Goal: Information Seeking & Learning: Learn about a topic

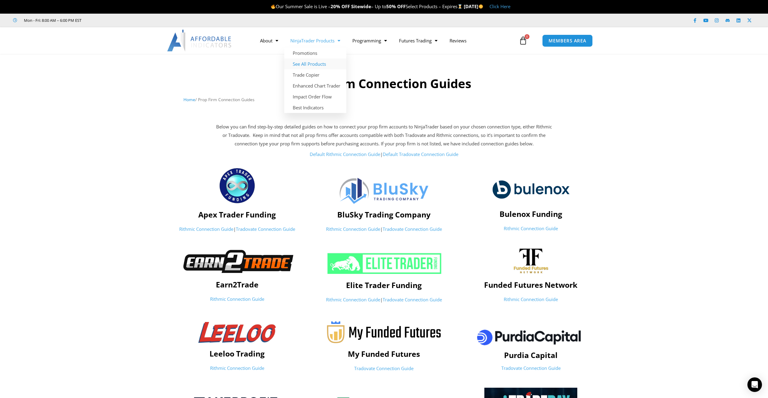
click at [303, 61] on link "See All Products" at bounding box center [315, 63] width 62 height 11
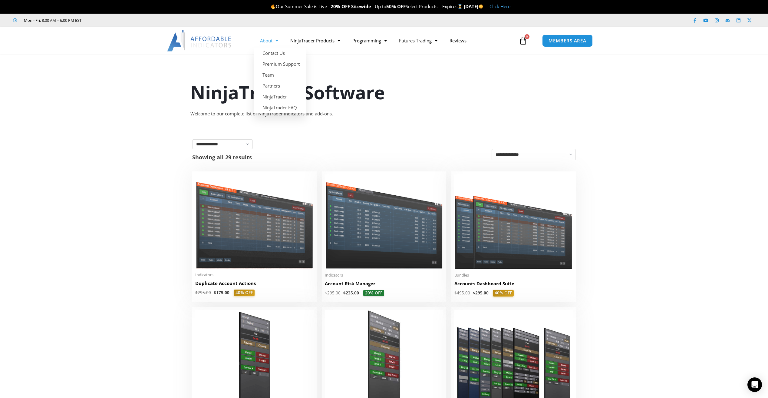
click at [273, 42] on span "Menu" at bounding box center [275, 40] width 6 height 11
click at [267, 43] on link "About" at bounding box center [269, 41] width 30 height 14
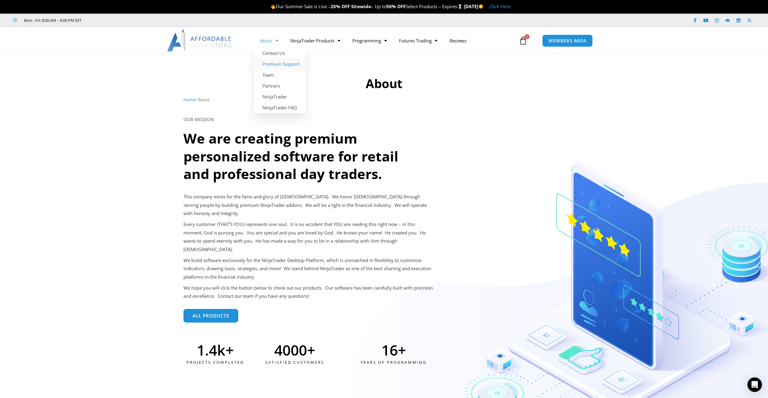
click at [270, 61] on link "Premium Support" at bounding box center [280, 63] width 52 height 11
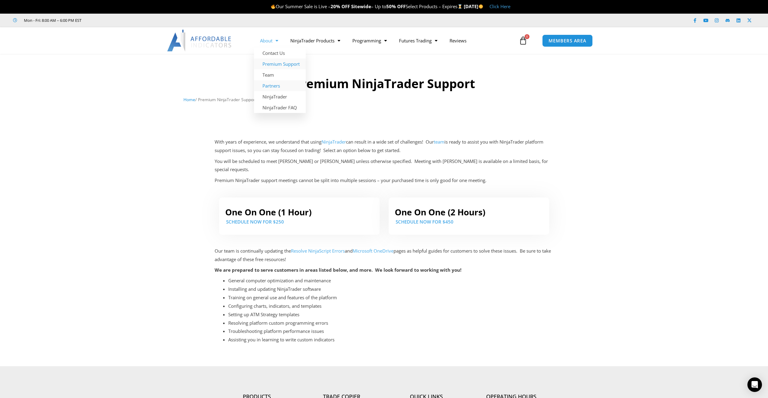
click at [269, 86] on link "Partners" at bounding box center [280, 85] width 52 height 11
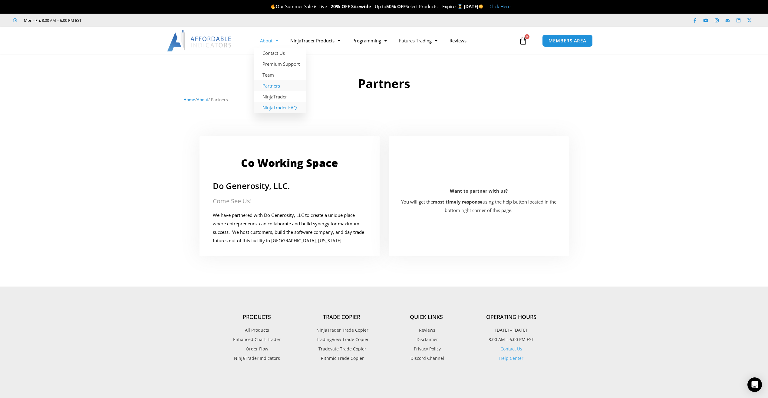
click at [278, 109] on link "NinjaTrader FAQ" at bounding box center [280, 107] width 52 height 11
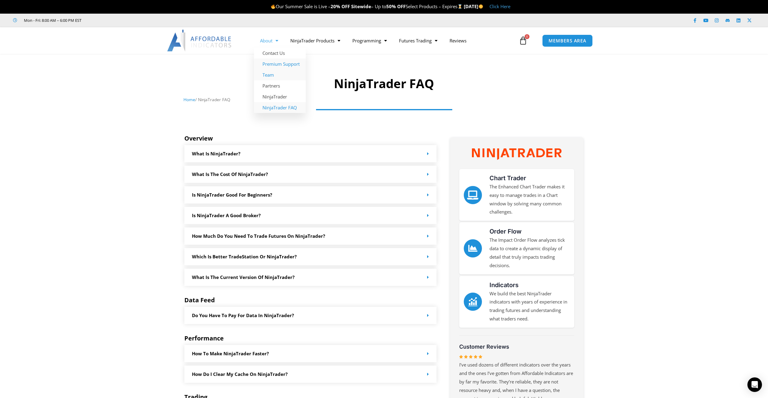
drag, startPoint x: 272, startPoint y: 63, endPoint x: 255, endPoint y: 69, distance: 18.3
click at [272, 63] on link "Premium Support" at bounding box center [280, 63] width 52 height 11
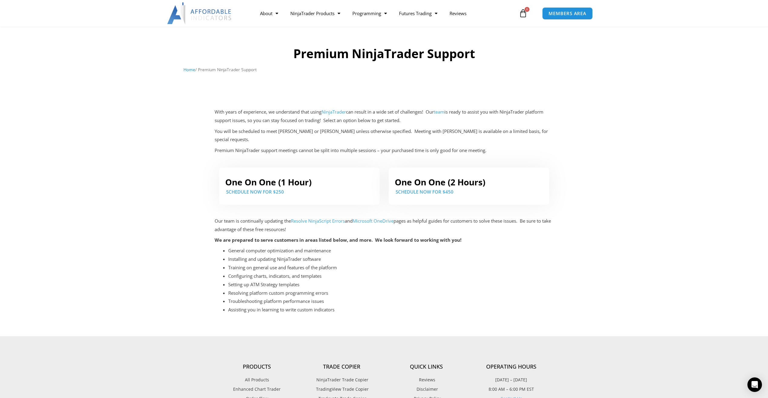
scroll to position [30, 0]
drag, startPoint x: 239, startPoint y: 239, endPoint x: 347, endPoint y: 250, distance: 108.0
click at [347, 250] on ul "General computer optimization and maintenance Installing and updating NinjaTrad…" at bounding box center [390, 280] width 325 height 68
drag, startPoint x: 347, startPoint y: 250, endPoint x: 334, endPoint y: 265, distance: 19.6
click at [341, 272] on li "Configuring charts, indicators, and templates" at bounding box center [390, 276] width 325 height 8
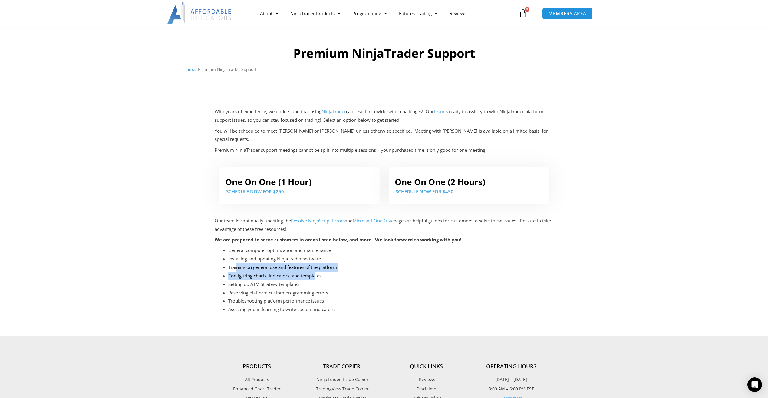
drag, startPoint x: 237, startPoint y: 260, endPoint x: 316, endPoint y: 267, distance: 79.6
click at [316, 267] on ul "General computer optimization and maintenance Installing and updating NinjaTrad…" at bounding box center [390, 280] width 325 height 68
click at [259, 289] on li "Resolving platform custom programming errors" at bounding box center [390, 293] width 325 height 8
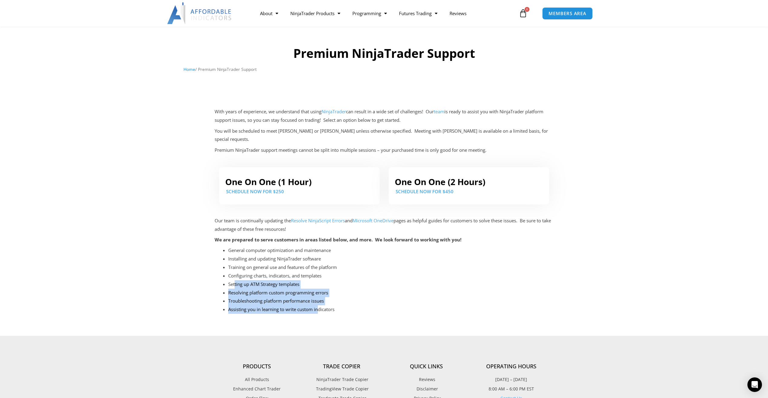
drag, startPoint x: 235, startPoint y: 277, endPoint x: 319, endPoint y: 299, distance: 87.5
click at [319, 299] on ul "General computer optimization and maintenance Installing and updating NinjaTrad…" at bounding box center [390, 280] width 325 height 68
click at [148, 275] on section "One On One (1 Hour) SCHEDULE NOW FOR $250 One On One (2 Hours) SCHEDULE NOW For…" at bounding box center [384, 245] width 768 height 164
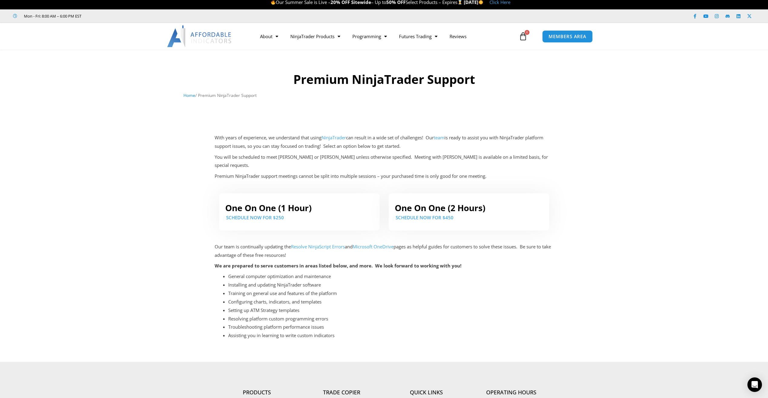
scroll to position [0, 0]
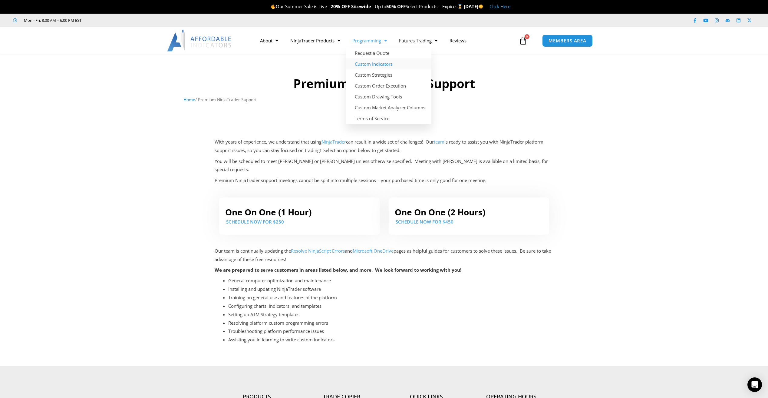
click at [366, 64] on link "Custom Indicators" at bounding box center [388, 63] width 85 height 11
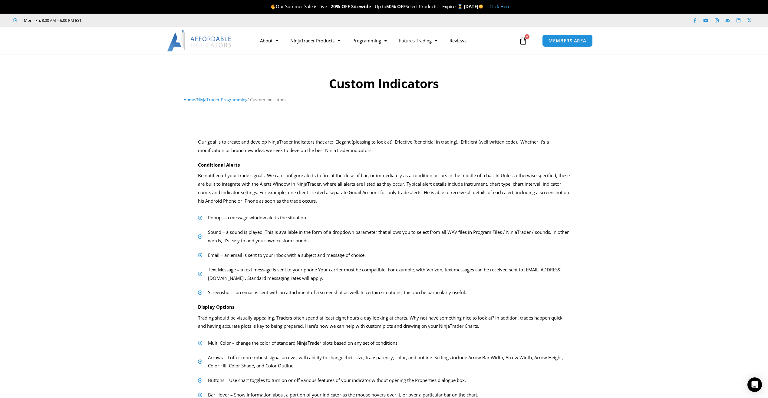
drag, startPoint x: 0, startPoint y: 0, endPoint x: 99, endPoint y: 98, distance: 139.1
click at [99, 98] on div at bounding box center [384, 82] width 768 height 51
click at [308, 63] on link "See All Products" at bounding box center [315, 63] width 62 height 11
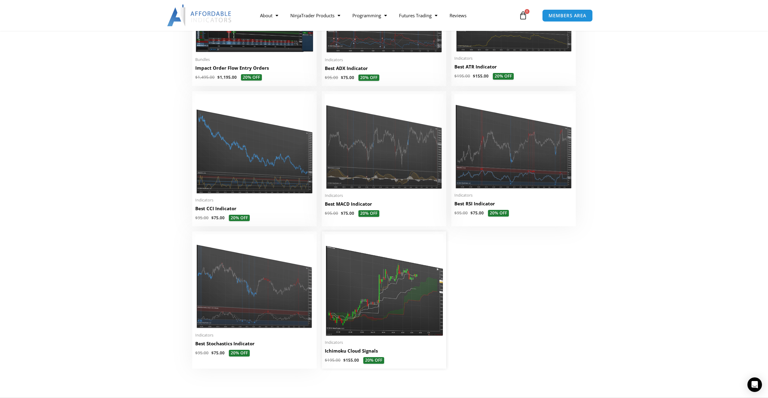
scroll to position [1241, 0]
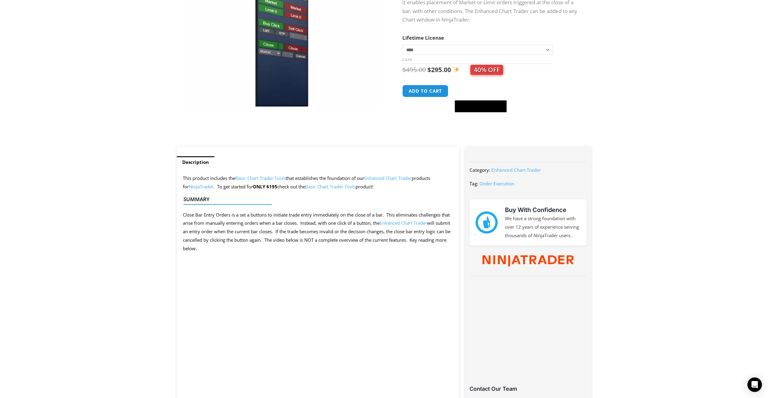
scroll to position [151, 0]
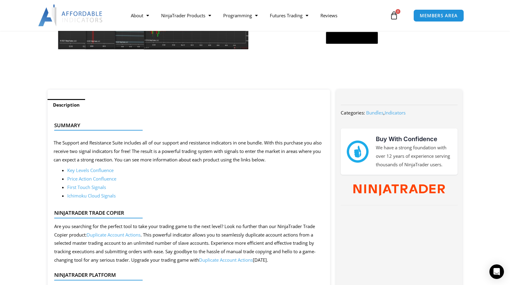
scroll to position [229, 0]
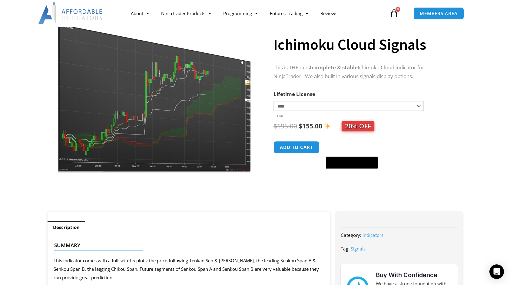
scroll to position [30, 0]
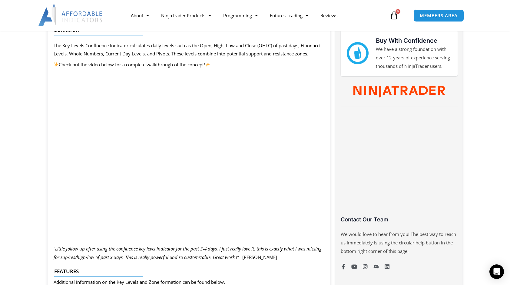
scroll to position [272, 0]
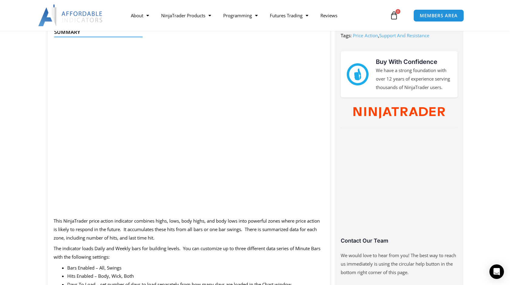
scroll to position [272, 0]
click at [9, 146] on section "Description Summary This NinjaTrader price action indicator combines highs, low…" at bounding box center [255, 288] width 510 height 578
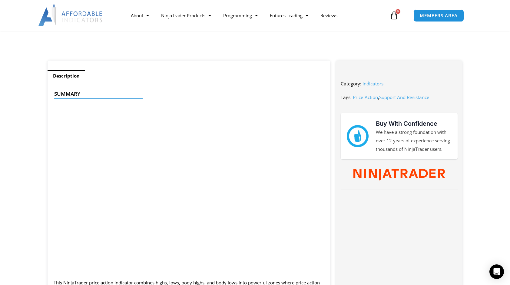
scroll to position [182, 0]
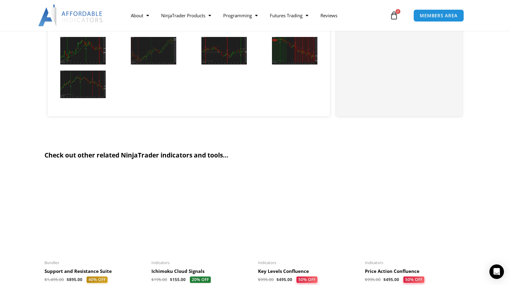
scroll to position [636, 0]
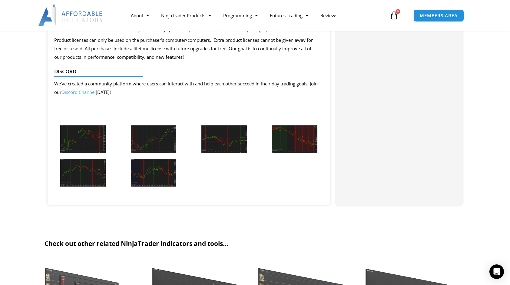
click at [79, 140] on img at bounding box center [82, 139] width 45 height 28
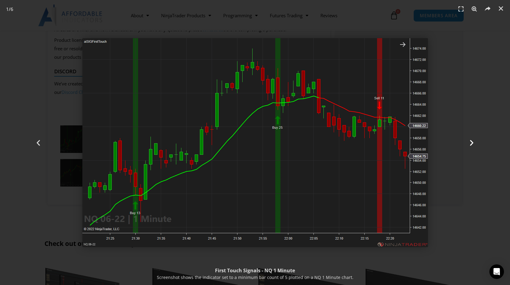
click at [471, 140] on icon "Next slide" at bounding box center [472, 143] width 8 height 8
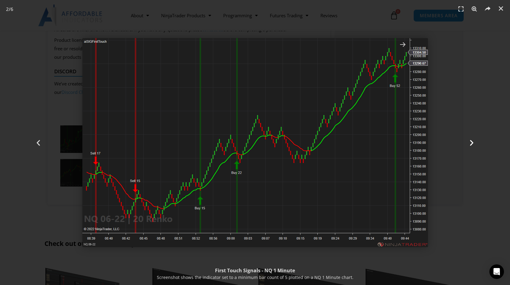
click at [471, 140] on icon "Next slide" at bounding box center [472, 143] width 8 height 8
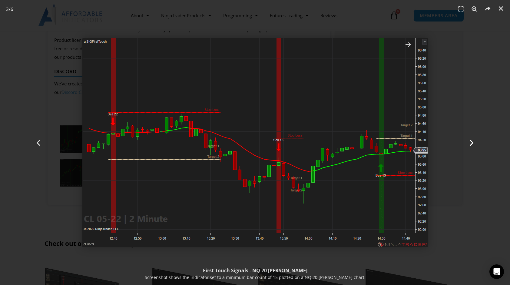
click at [471, 141] on icon "Next slide" at bounding box center [472, 143] width 8 height 8
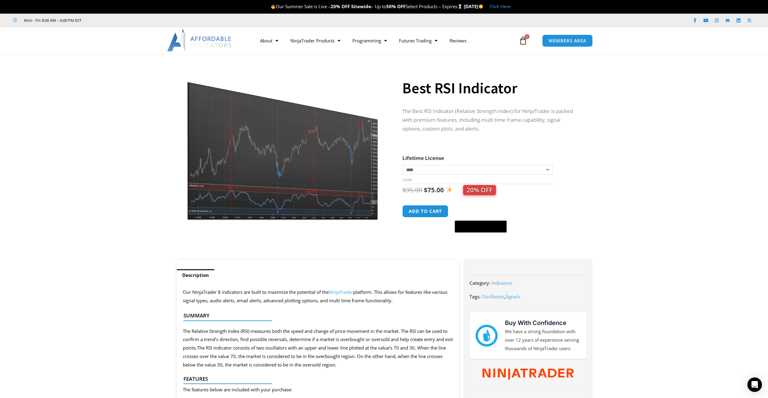
click at [255, 188] on img at bounding box center [282, 142] width 195 height 156
click at [266, 168] on img at bounding box center [282, 142] width 195 height 156
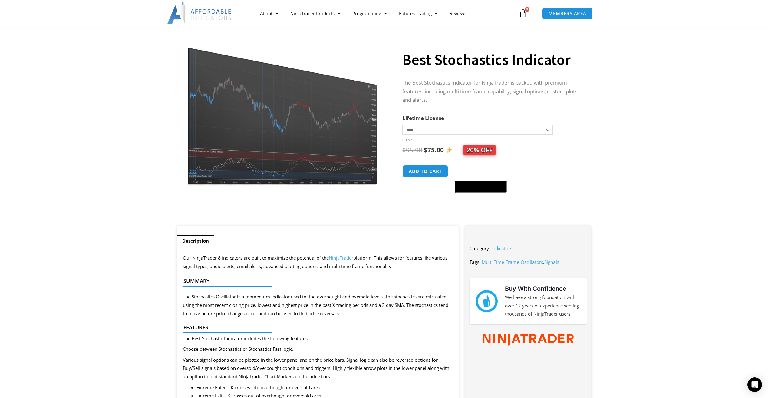
scroll to position [30, 0]
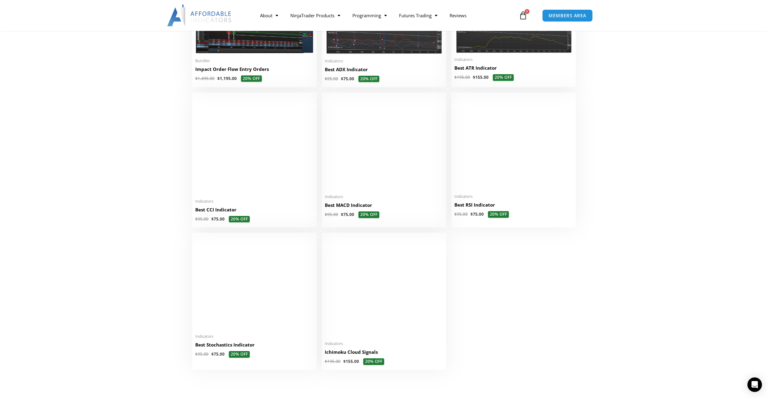
scroll to position [1241, 0]
